Goal: Transaction & Acquisition: Register for event/course

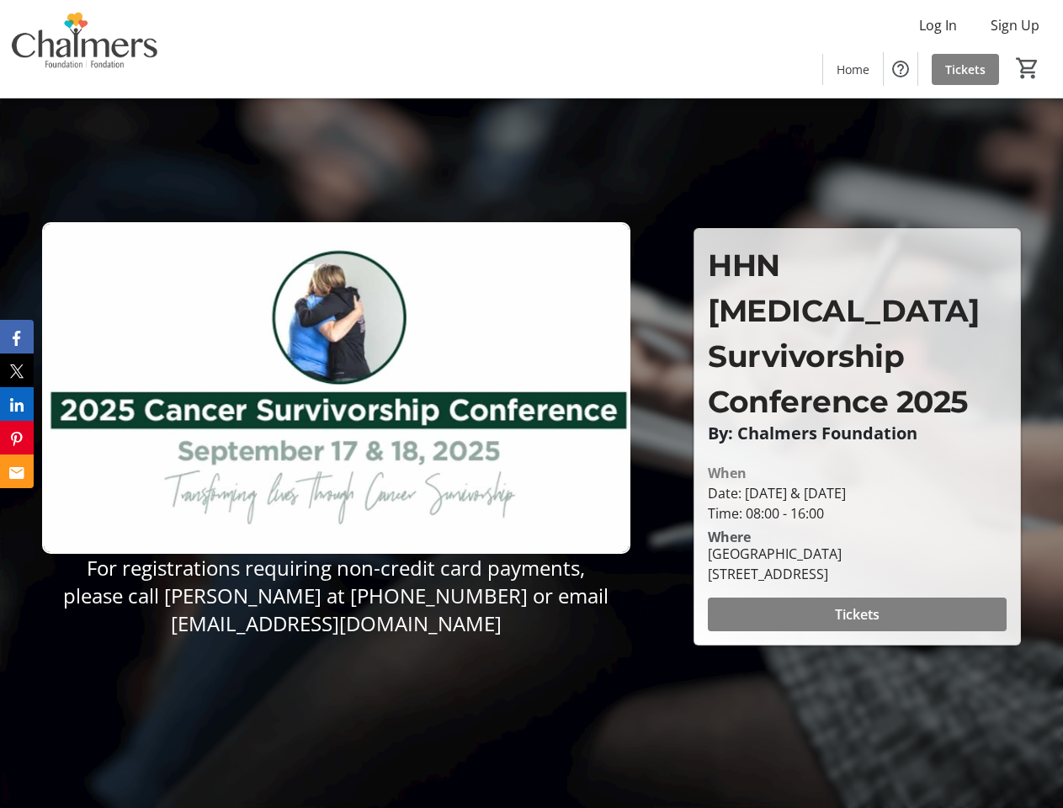
click at [531, 404] on img at bounding box center [336, 387] width 588 height 331
click at [85, 49] on img at bounding box center [85, 49] width 150 height 84
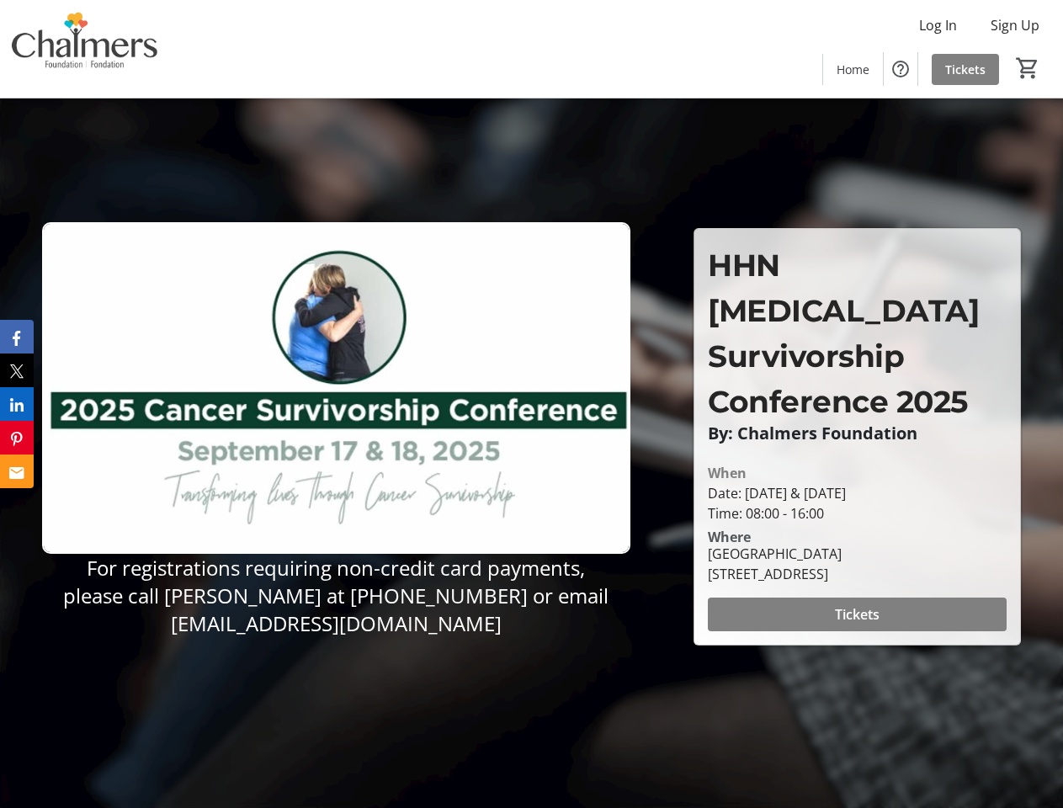
click at [1028, 68] on mat-icon "0" at bounding box center [1027, 68] width 25 height 25
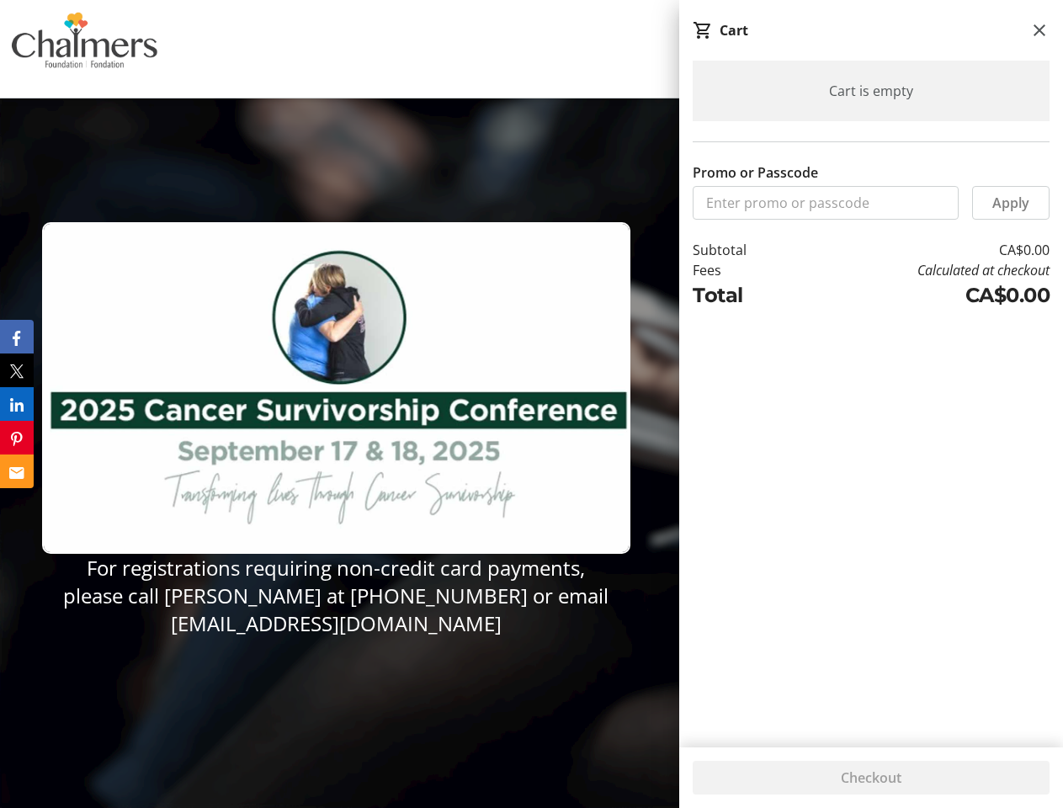
click at [857, 604] on span "Tickets" at bounding box center [857, 614] width 45 height 20
